Goal: Task Accomplishment & Management: Use online tool/utility

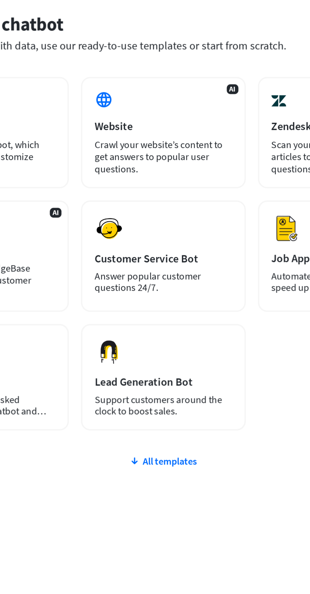
click at [232, 107] on div "Zendesk" at bounding box center [251, 103] width 71 height 7
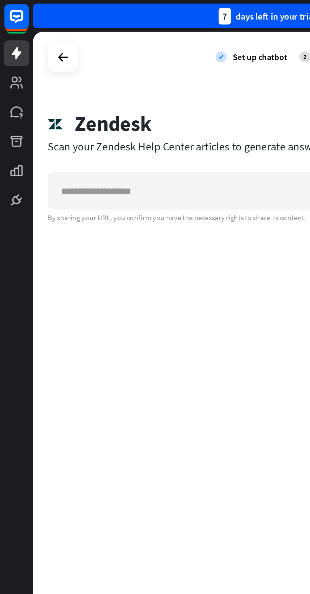
click at [34, 29] on icon at bounding box center [33, 30] width 8 height 8
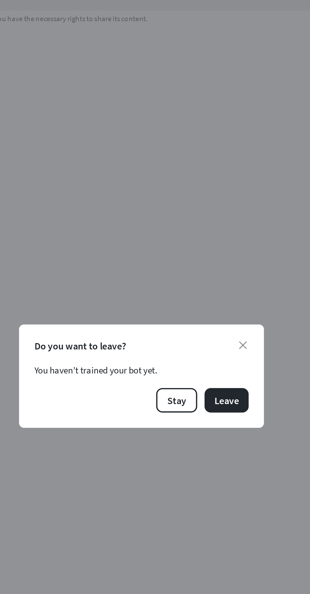
click at [207, 284] on icon "close" at bounding box center [207, 281] width 4 height 4
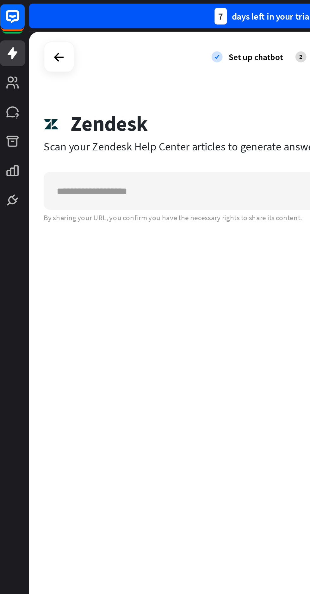
click at [31, 28] on icon at bounding box center [33, 30] width 8 height 8
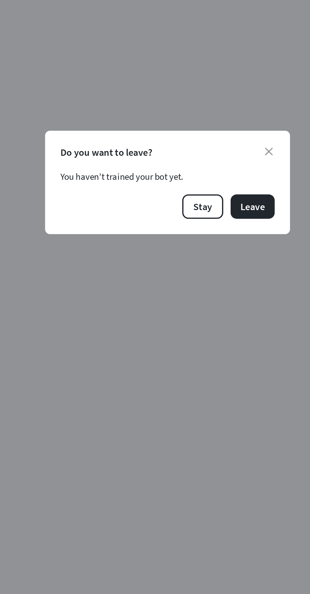
click at [203, 316] on button "Leave" at bounding box center [198, 309] width 23 height 13
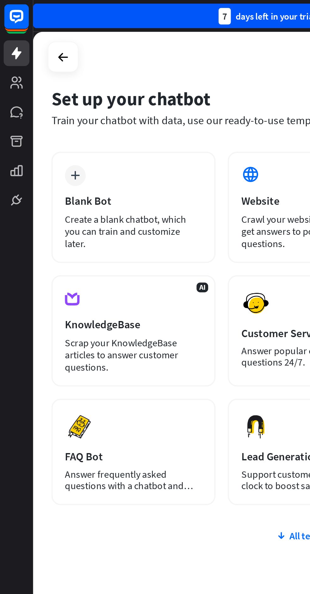
click at [9, 7] on rect at bounding box center [8, 8] width 13 height 13
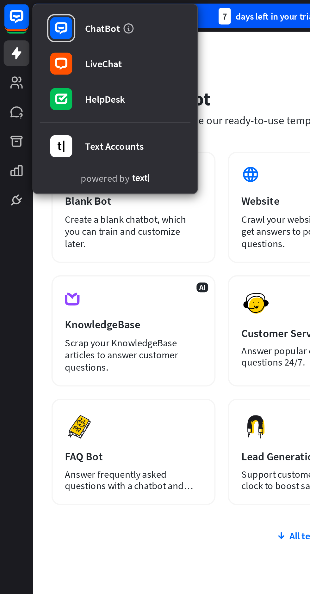
click at [46, 52] on div "HelpDesk" at bounding box center [54, 51] width 21 height 6
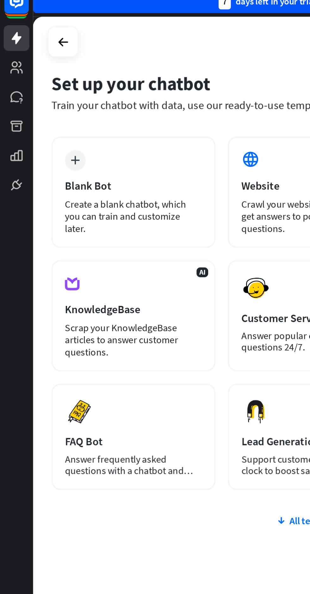
click at [40, 93] on div "plus" at bounding box center [39, 90] width 11 height 11
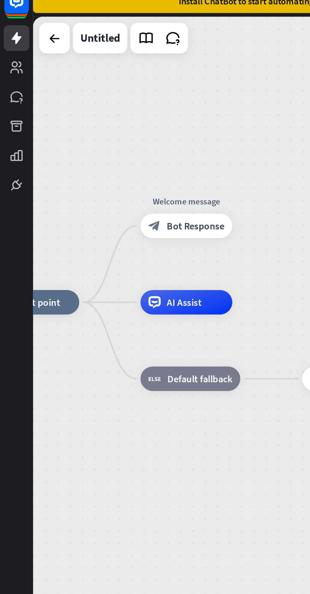
click at [96, 160] on div "AI Assist" at bounding box center [95, 164] width 47 height 13
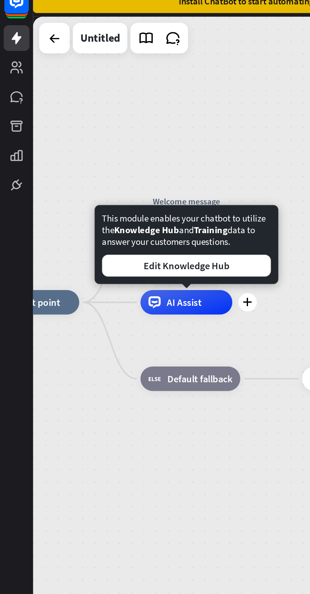
click at [131, 164] on div "plus" at bounding box center [127, 163] width 9 height 9
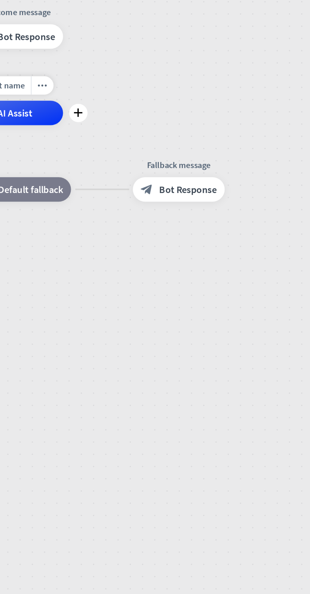
click at [125, 139] on icon "plus" at bounding box center [123, 137] width 5 height 4
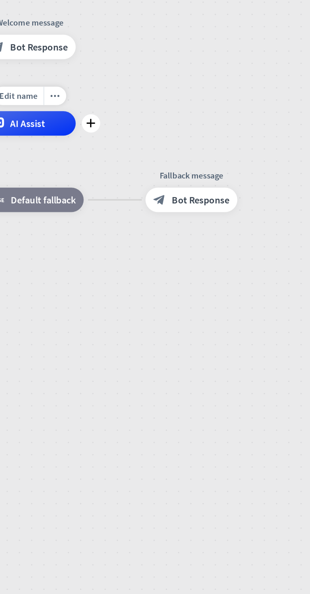
click at [124, 118] on icon "plus" at bounding box center [123, 117] width 5 height 4
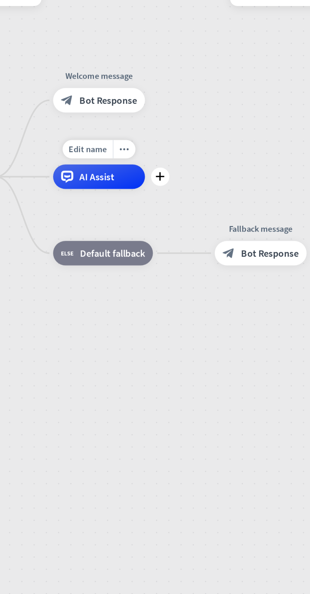
click at [144, 108] on div "more_horiz" at bounding box center [140, 109] width 12 height 9
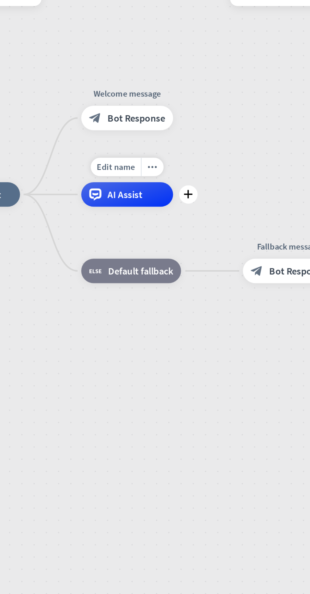
click at [138, 119] on span "Edit name" at bounding box center [135, 119] width 20 height 6
type input "**********"
click at [145, 131] on span "AI Assist" at bounding box center [140, 133] width 18 height 6
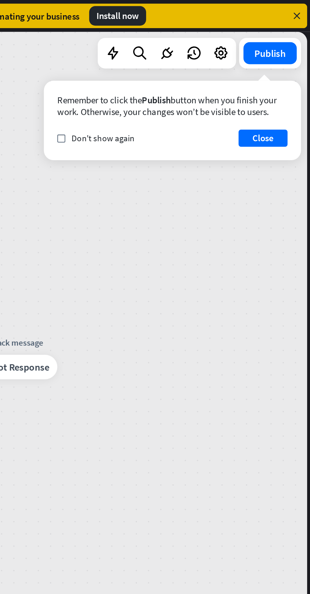
click at [265, 29] on icon at bounding box center [263, 27] width 8 height 8
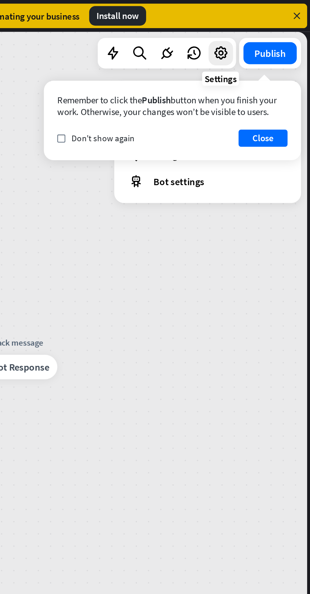
click at [206, 135] on div "home_2 Start point Welcome message block_bot_response Bot Response Atta Digital…" at bounding box center [162, 304] width 291 height 576
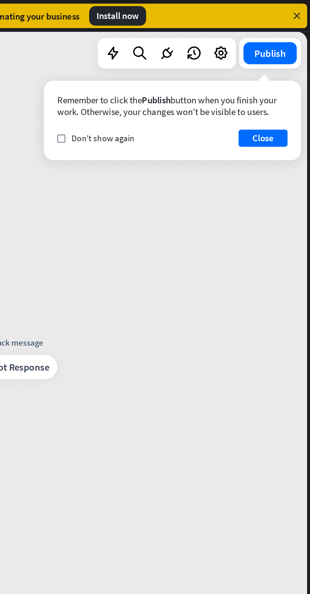
click at [288, 71] on button "Close" at bounding box center [284, 71] width 25 height 9
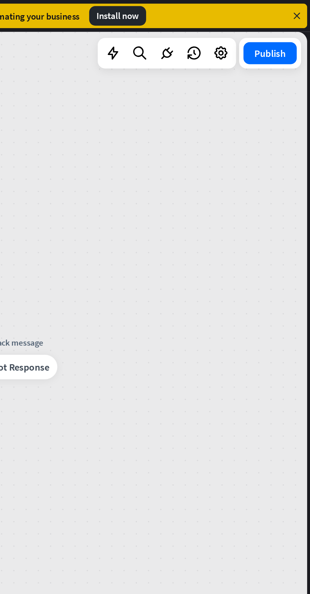
click at [266, 27] on icon at bounding box center [263, 27] width 8 height 8
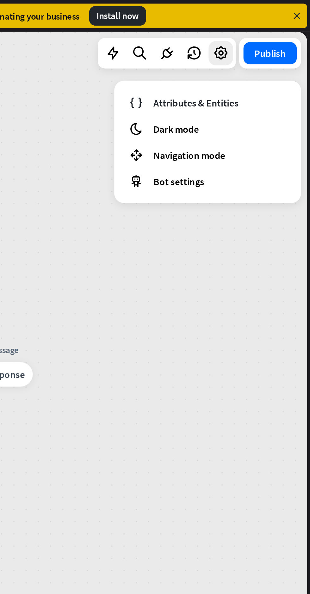
click at [236, 95] on span "Bot settings" at bounding box center [242, 94] width 26 height 6
